Goal: Information Seeking & Learning: Learn about a topic

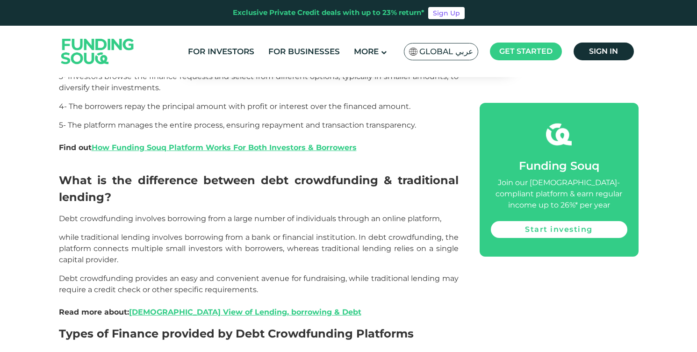
scroll to position [645, 0]
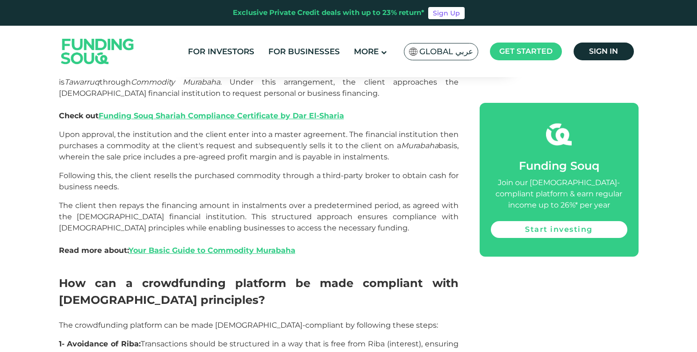
click at [342, 208] on span "The client then repays the financing amount in instalments over a predetermined…" at bounding box center [259, 228] width 400 height 54
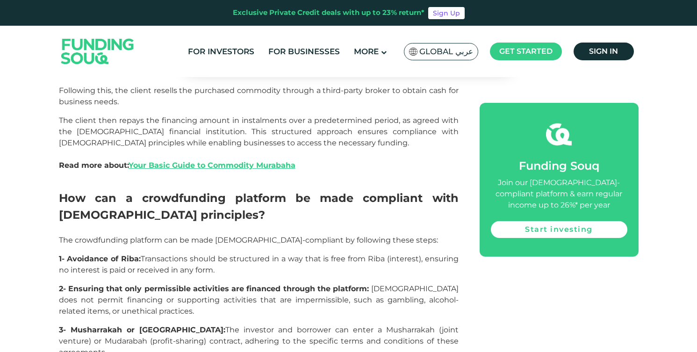
scroll to position [1386, 0]
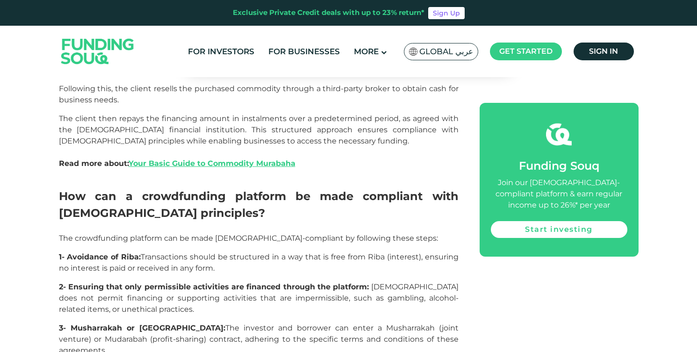
click at [263, 206] on h2 "How can a crowdfunding platform be made compliant with [DEMOGRAPHIC_DATA] princ…" at bounding box center [259, 205] width 400 height 34
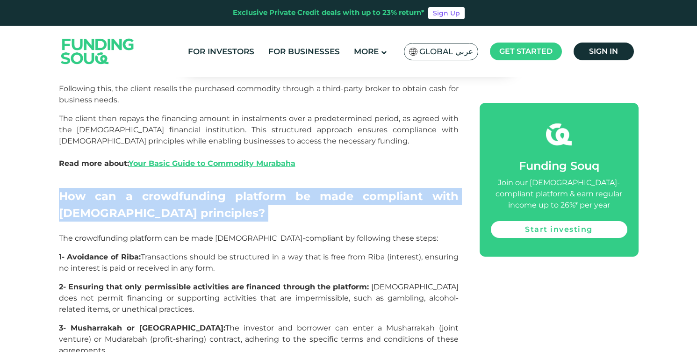
click at [263, 206] on h2 "How can a crowdfunding platform be made compliant with [DEMOGRAPHIC_DATA] princ…" at bounding box center [259, 205] width 400 height 34
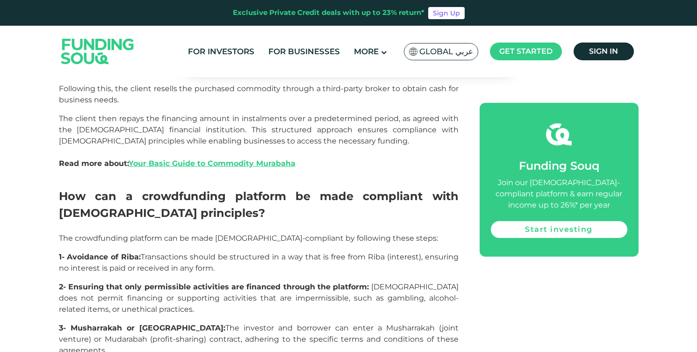
click at [211, 272] on span "1- Avoidance of Riba: Transactions should be structured in a way that is free f…" at bounding box center [259, 262] width 400 height 20
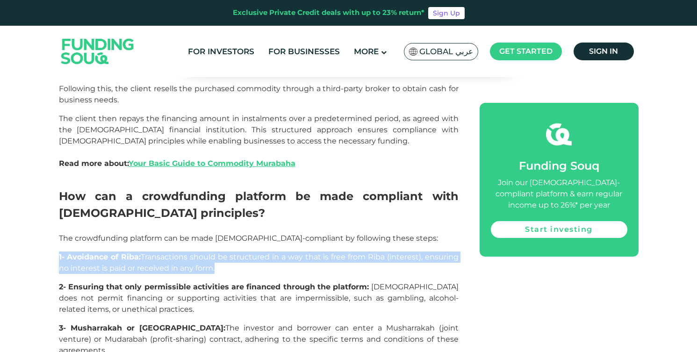
click at [211, 272] on span "1- Avoidance of Riba: Transactions should be structured in a way that is free f…" at bounding box center [259, 262] width 400 height 20
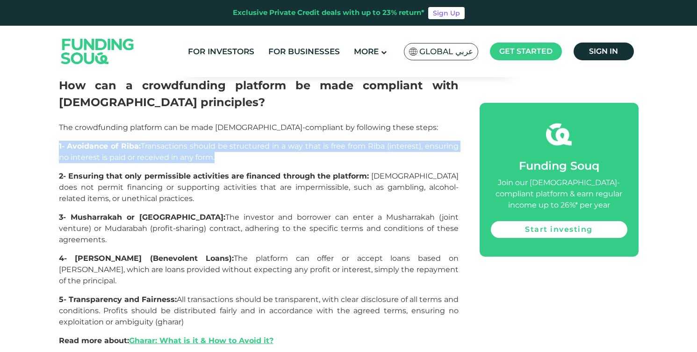
scroll to position [1497, 0]
